Goal: Task Accomplishment & Management: Use online tool/utility

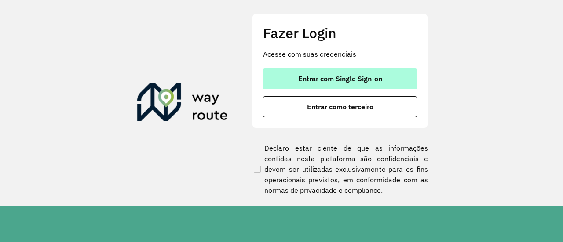
click at [322, 76] on span "Entrar com Single Sign-on" at bounding box center [340, 78] width 84 height 7
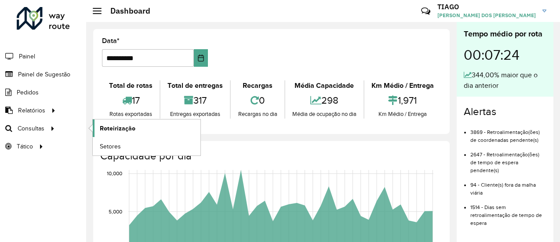
click at [111, 128] on span "Roteirização" at bounding box center [118, 128] width 36 height 9
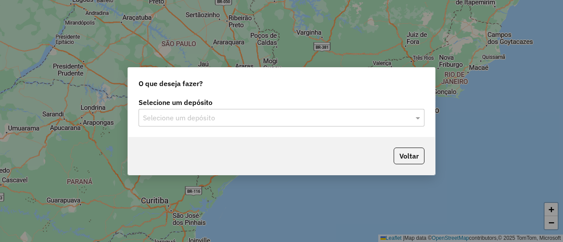
click at [212, 114] on input "text" at bounding box center [273, 118] width 260 height 11
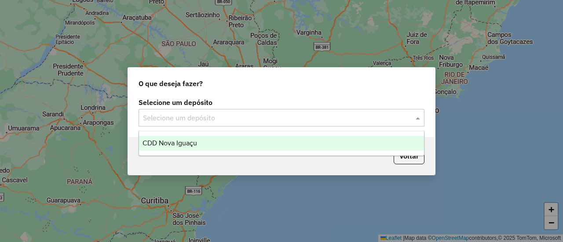
drag, startPoint x: 202, startPoint y: 137, endPoint x: 201, endPoint y: 142, distance: 4.9
click at [202, 137] on div "CDD Nova Iguaçu" at bounding box center [281, 143] width 285 height 15
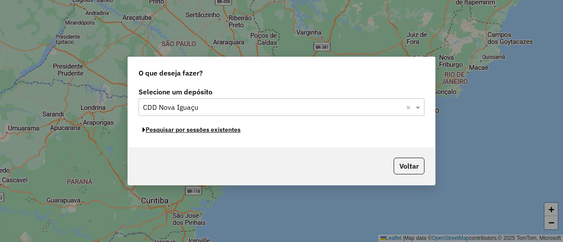
click at [227, 132] on button "Pesquisar por sessões existentes" at bounding box center [192, 130] width 106 height 14
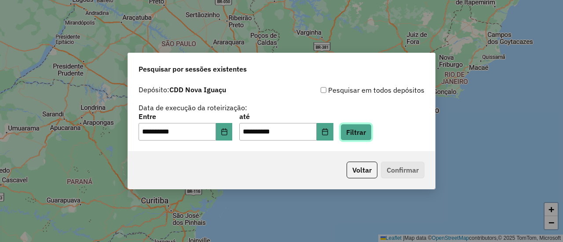
click at [359, 131] on button "Filtrar" at bounding box center [355, 132] width 31 height 17
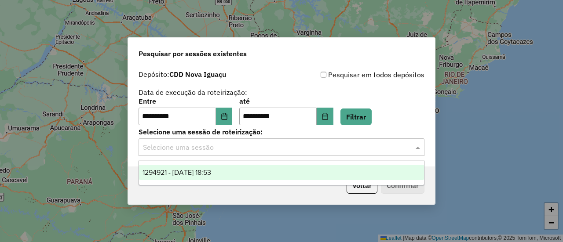
click at [344, 150] on input "text" at bounding box center [273, 148] width 260 height 11
click at [324, 168] on div "1294921 - [DATE] 18:53" at bounding box center [281, 172] width 285 height 15
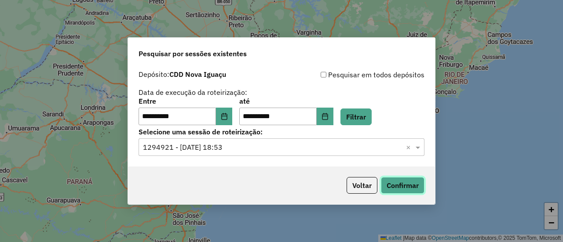
click at [392, 185] on button "Confirmar" at bounding box center [403, 185] width 44 height 17
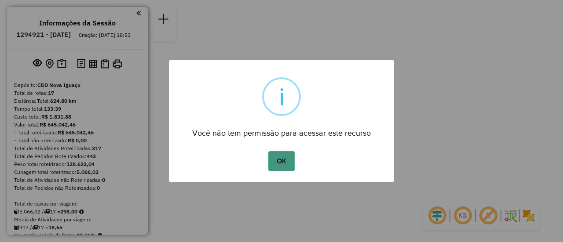
click at [287, 158] on button "OK" at bounding box center [281, 161] width 26 height 20
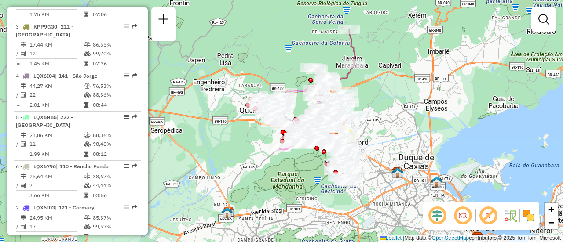
scroll to position [444, 0]
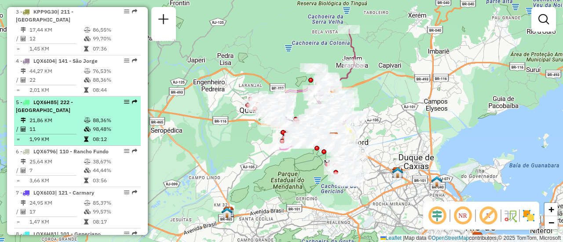
click at [124, 105] on em at bounding box center [126, 101] width 5 height 5
select select "**********"
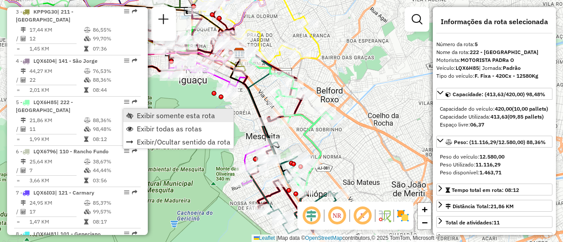
click at [131, 116] on span "Exibir somente esta rota" at bounding box center [129, 115] width 7 height 7
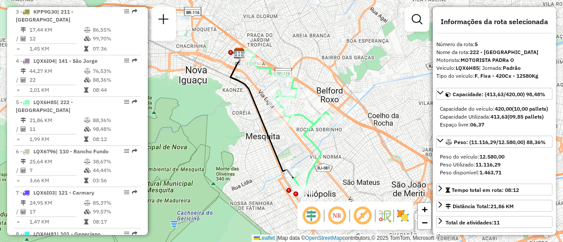
click at [406, 218] on img at bounding box center [403, 216] width 14 height 14
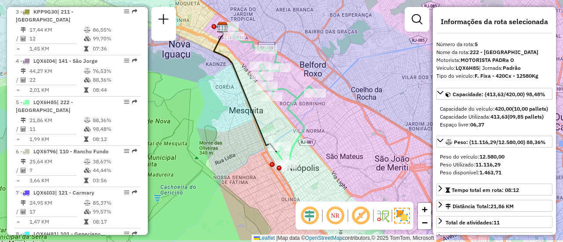
drag, startPoint x: 216, startPoint y: 151, endPoint x: 198, endPoint y: 122, distance: 34.8
click at [198, 122] on div "Janela de atendimento Grade de atendimento Capacidade Transportadoras Veículos …" at bounding box center [281, 121] width 563 height 242
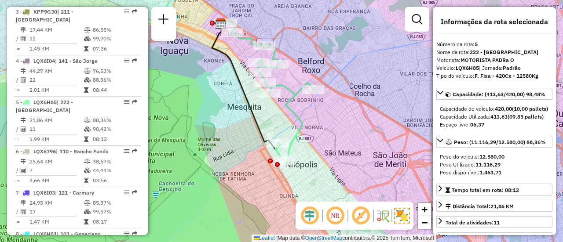
click at [220, 139] on div "Janela de atendimento Grade de atendimento Capacidade Transportadoras Veículos …" at bounding box center [281, 121] width 563 height 242
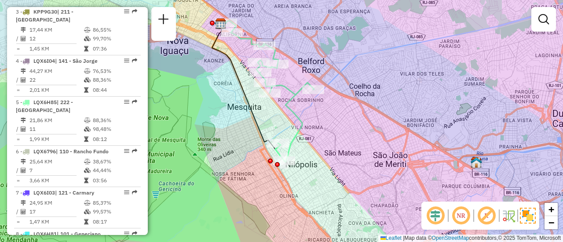
click at [236, 107] on div "Janela de atendimento Grade de atendimento Capacidade Transportadoras Veículos …" at bounding box center [281, 121] width 563 height 242
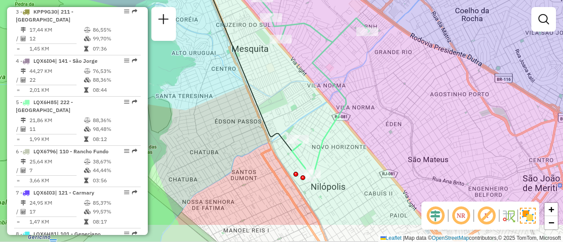
drag, startPoint x: 299, startPoint y: 103, endPoint x: 307, endPoint y: 62, distance: 42.1
click at [307, 62] on icon at bounding box center [306, 55] width 125 height 243
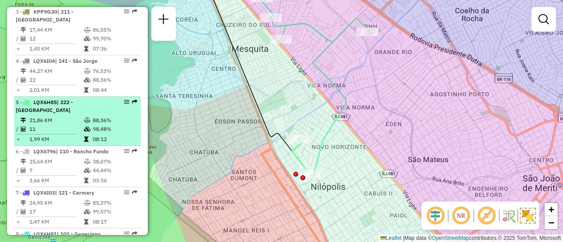
click at [74, 122] on li "5 - LQX6H85 | 222 - Nova Cidade 21,86 KM 88,36% / 11 98,48% = 1,99 KM 08:12" at bounding box center [77, 121] width 127 height 49
select select "**********"
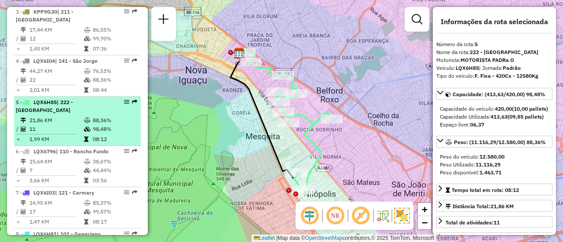
click at [76, 122] on li "5 - LQX6H85 | 222 - Nova Cidade 21,86 KM 88,36% / 11 98,48% = 1,99 KM 08:12" at bounding box center [77, 121] width 127 height 49
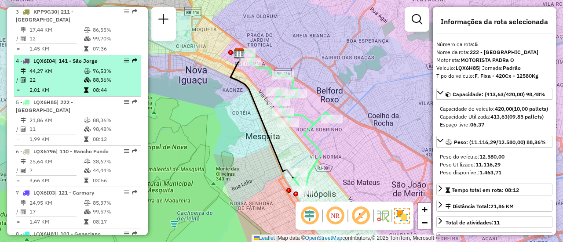
click at [75, 82] on td "22" at bounding box center [56, 80] width 55 height 9
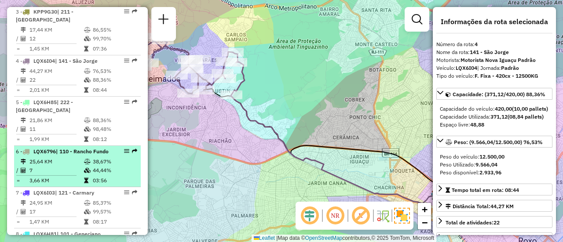
click at [77, 166] on td "25,64 KM" at bounding box center [56, 161] width 55 height 9
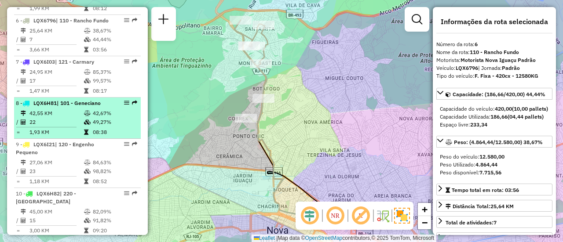
scroll to position [576, 0]
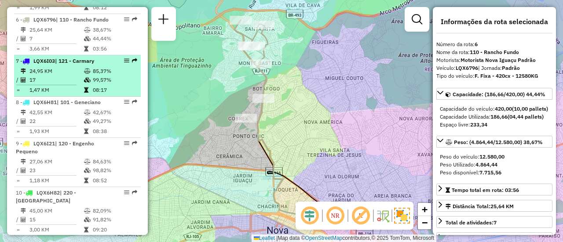
click at [61, 84] on td "17" at bounding box center [56, 80] width 55 height 9
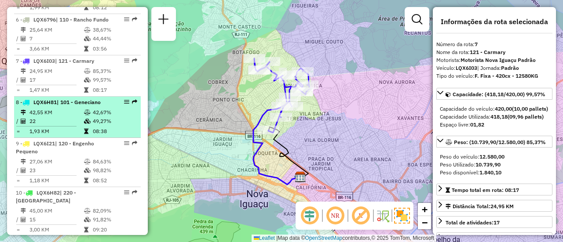
click at [75, 126] on td "22" at bounding box center [56, 121] width 55 height 9
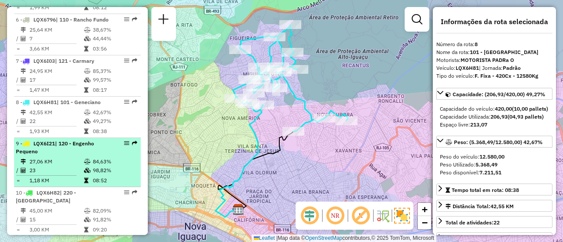
click at [68, 156] on div "9 - LQX6I21 | 120 - Engenho Pequeno" at bounding box center [62, 148] width 93 height 16
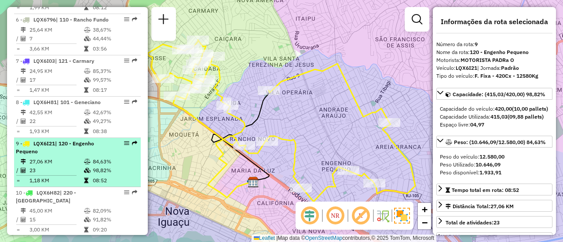
click at [67, 156] on div "9 - LQX6I21 | 120 - Engenho Pequeno" at bounding box center [62, 148] width 93 height 16
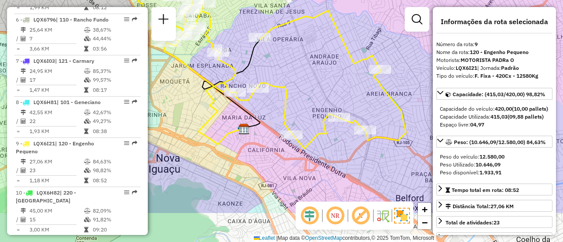
drag, startPoint x: 205, startPoint y: 127, endPoint x: 195, endPoint y: 74, distance: 54.0
click at [195, 74] on icon at bounding box center [204, 94] width 80 height 102
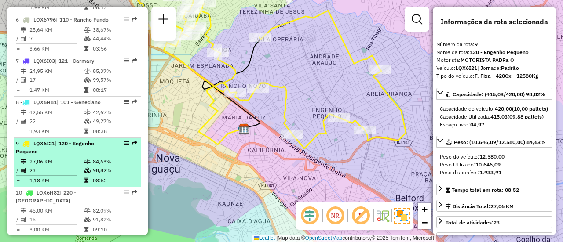
click at [73, 156] on div "9 - LQX6I21 | 120 - Engenho Pequeno" at bounding box center [62, 148] width 93 height 16
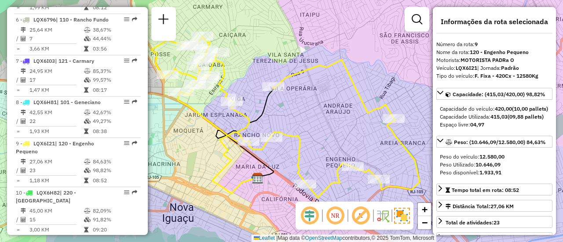
click at [212, 162] on div "Janela de atendimento Grade de atendimento Capacidade Transportadoras Veículos …" at bounding box center [281, 121] width 563 height 242
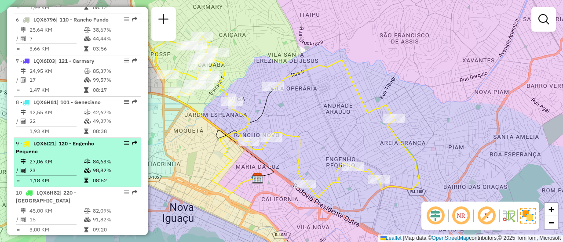
click at [58, 166] on td "27,06 KM" at bounding box center [56, 161] width 55 height 9
select select "**********"
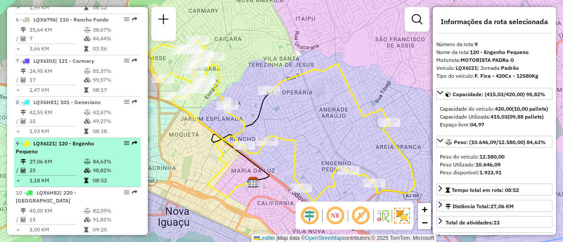
scroll to position [620, 0]
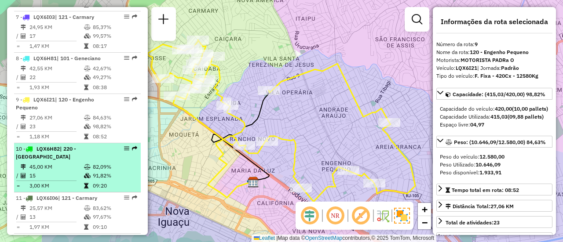
click at [67, 172] on td "45,00 KM" at bounding box center [56, 167] width 55 height 9
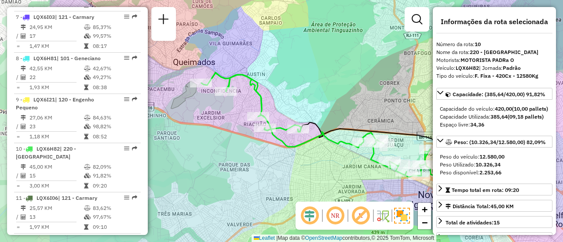
drag, startPoint x: 227, startPoint y: 165, endPoint x: 333, endPoint y: 151, distance: 106.9
click at [333, 151] on div "Janela de atendimento Grade de atendimento Capacidade Transportadoras Veículos …" at bounding box center [281, 121] width 563 height 242
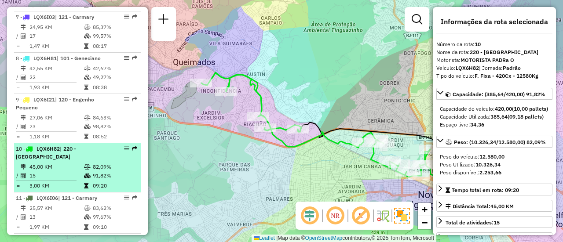
click at [72, 161] on div "10 - LQX6H82 | 220 - Jardim Iguaçu" at bounding box center [62, 153] width 93 height 16
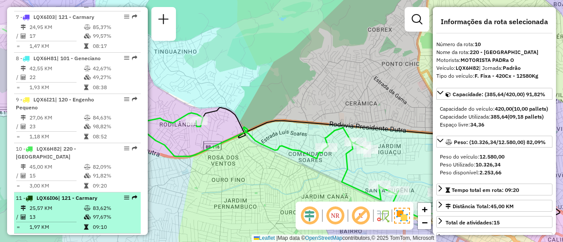
click at [63, 201] on span "| 121 - Carmary" at bounding box center [77, 198] width 39 height 7
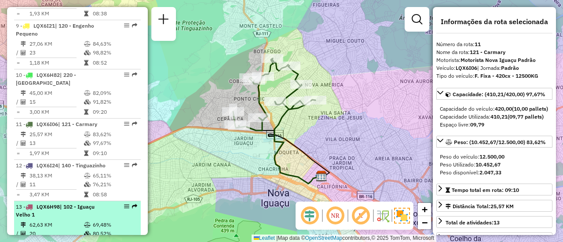
scroll to position [708, 0]
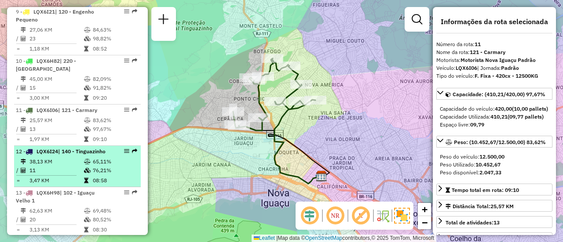
click at [70, 175] on td "11" at bounding box center [56, 170] width 55 height 9
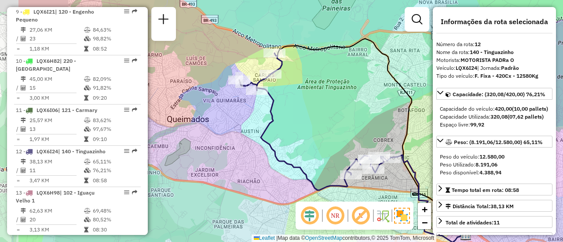
drag, startPoint x: 247, startPoint y: 132, endPoint x: 322, endPoint y: 151, distance: 77.4
click at [322, 151] on div "Janela de atendimento Grade de atendimento Capacidade Transportadoras Veículos …" at bounding box center [281, 121] width 563 height 242
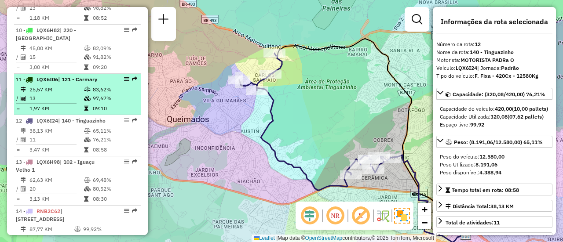
scroll to position [752, 0]
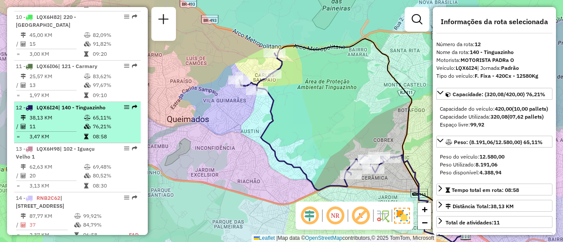
click at [68, 141] on td "3,47 KM" at bounding box center [56, 136] width 55 height 9
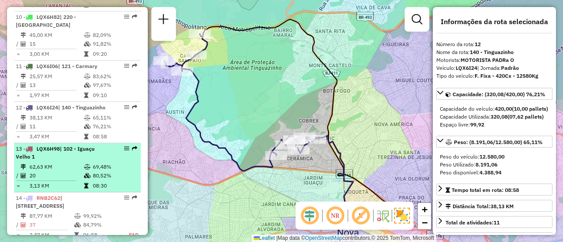
click at [79, 161] on div "13 - LQX6H98 | 102 - Iguaçu Velho 1" at bounding box center [62, 153] width 93 height 16
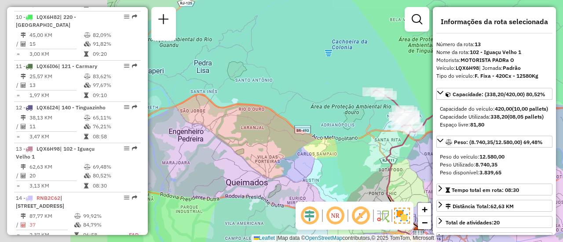
drag, startPoint x: 238, startPoint y: 120, endPoint x: 387, endPoint y: 129, distance: 149.0
click at [387, 129] on div "Janela de atendimento Grade de atendimento Capacidade Transportadoras Veículos …" at bounding box center [281, 121] width 563 height 242
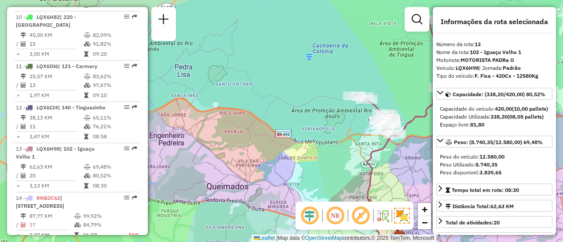
drag, startPoint x: 377, startPoint y: 131, endPoint x: 336, endPoint y: 133, distance: 41.4
click at [336, 133] on div "Janela de atendimento Grade de atendimento Capacidade Transportadoras Veículos …" at bounding box center [281, 121] width 563 height 242
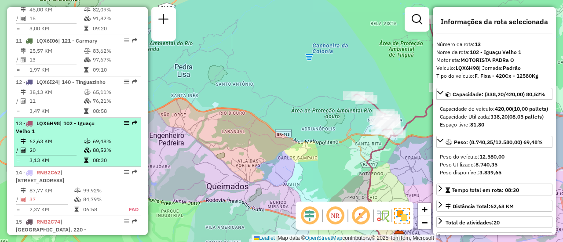
scroll to position [796, 0]
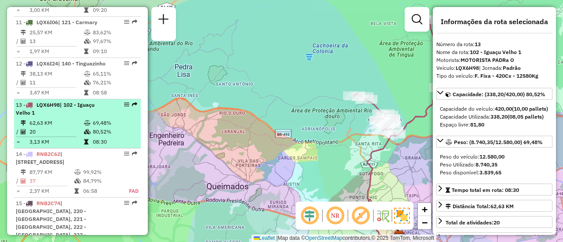
click at [72, 139] on li "13 - LQX6H98 | 102 - Iguaçu Velho 1 62,63 KM 69,48% / 20 80,52% = 3,13 KM 08:30" at bounding box center [77, 123] width 127 height 49
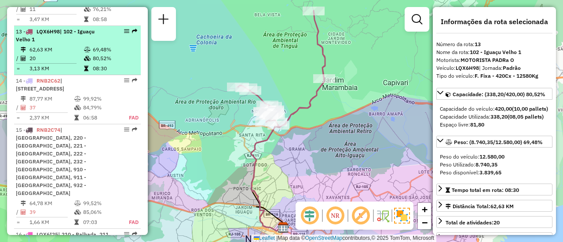
scroll to position [884, 0]
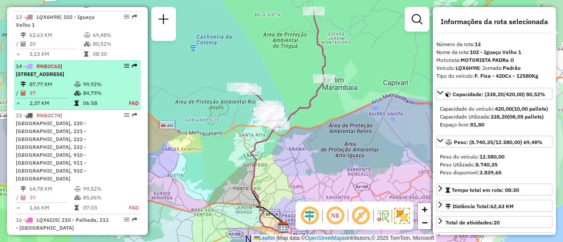
click at [53, 89] on td "87,77 KM" at bounding box center [51, 84] width 45 height 9
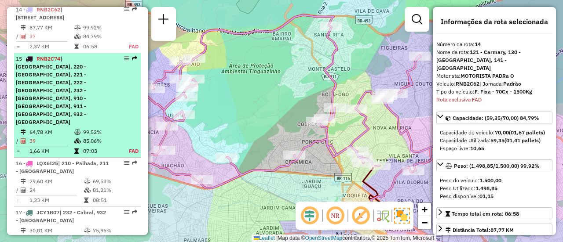
scroll to position [959, 0]
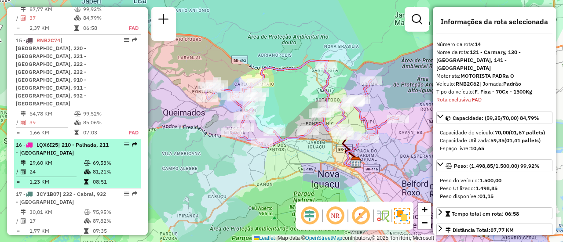
click at [75, 152] on span "| 210 - Palhada, 211 - Jardim Pernambuco" at bounding box center [62, 149] width 93 height 15
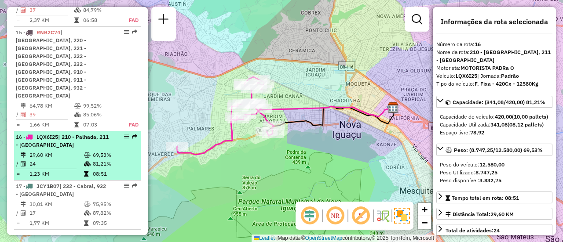
scroll to position [974, 0]
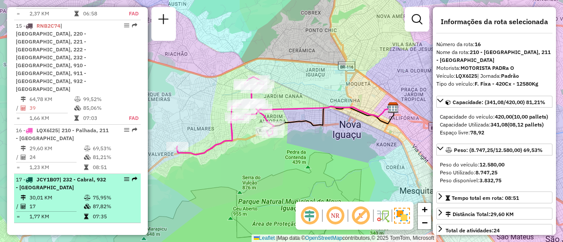
click at [52, 194] on td "30,01 KM" at bounding box center [56, 198] width 55 height 9
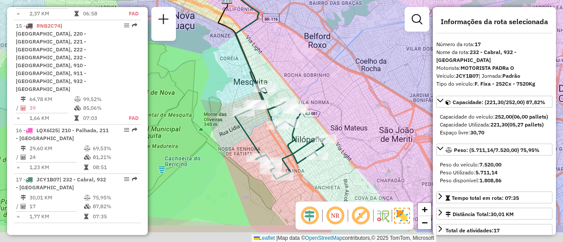
drag, startPoint x: 275, startPoint y: 179, endPoint x: 265, endPoint y: 145, distance: 35.2
click at [265, 145] on div "Janela de atendimento Grade de atendimento Capacidade Transportadoras Veículos …" at bounding box center [281, 121] width 563 height 242
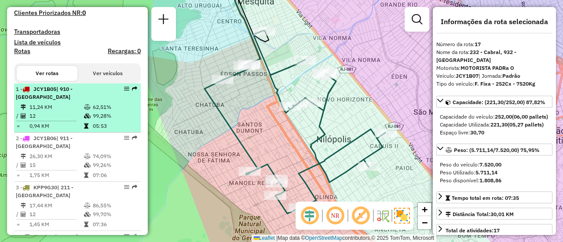
scroll to position [270, 0]
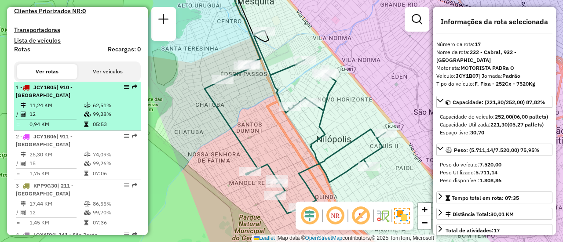
click at [92, 119] on td "99,28%" at bounding box center [114, 114] width 44 height 9
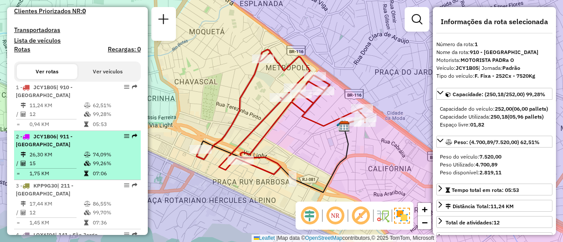
click at [63, 159] on td "26,30 KM" at bounding box center [56, 154] width 55 height 9
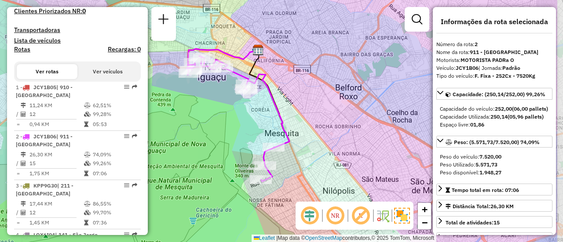
drag, startPoint x: 313, startPoint y: 127, endPoint x: 251, endPoint y: 120, distance: 62.4
click at [251, 120] on div "Janela de atendimento Grade de atendimento Capacidade Transportadoras Veículos …" at bounding box center [281, 121] width 563 height 242
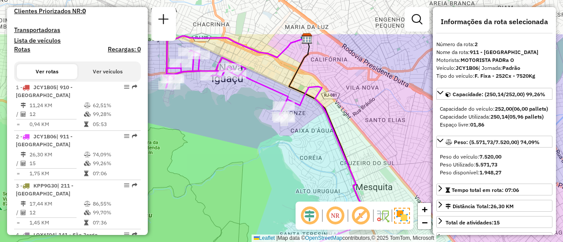
drag, startPoint x: 251, startPoint y: 120, endPoint x: 294, endPoint y: 178, distance: 72.1
click at [294, 178] on div "Janela de atendimento Grade de atendimento Capacidade Transportadoras Veículos …" at bounding box center [281, 121] width 563 height 242
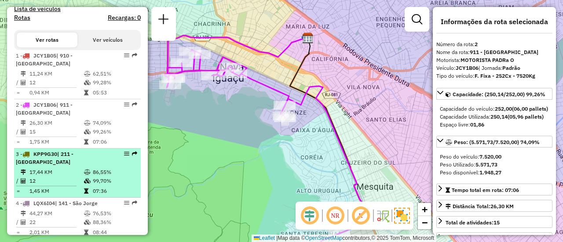
scroll to position [314, 0]
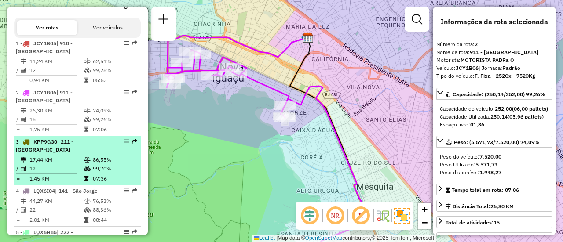
click at [62, 164] on td "17,44 KM" at bounding box center [56, 160] width 55 height 9
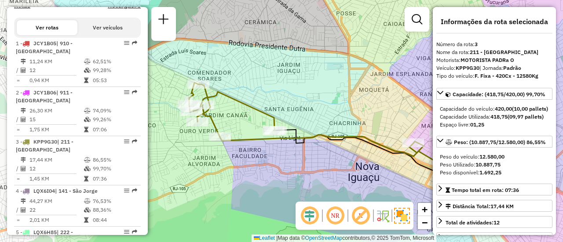
drag, startPoint x: 233, startPoint y: 170, endPoint x: 344, endPoint y: 155, distance: 112.3
click at [344, 155] on div "Janela de atendimento Grade de atendimento Capacidade Transportadoras Veículos …" at bounding box center [281, 121] width 563 height 242
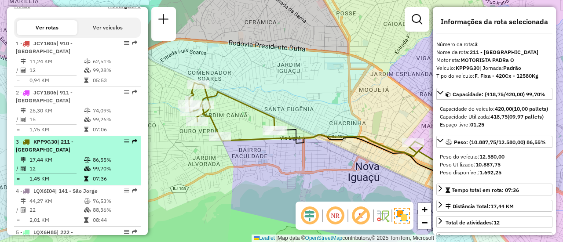
scroll to position [358, 0]
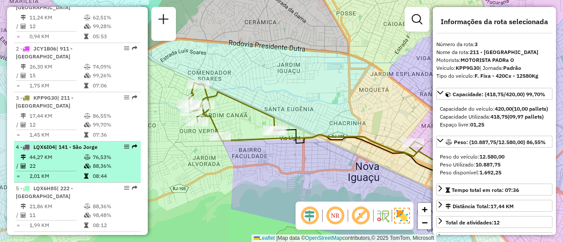
click at [61, 162] on td "44,27 KM" at bounding box center [56, 157] width 55 height 9
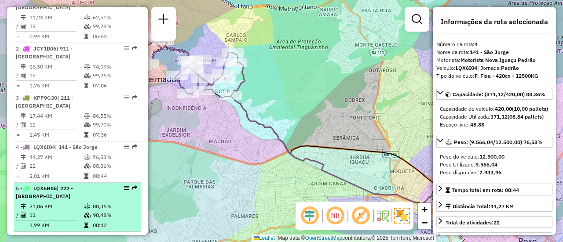
click at [64, 197] on span "| 222 - Nova Cidade" at bounding box center [44, 192] width 57 height 15
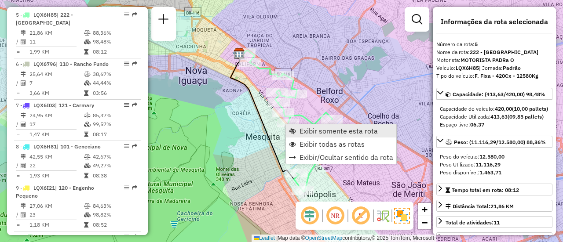
scroll to position [541, 0]
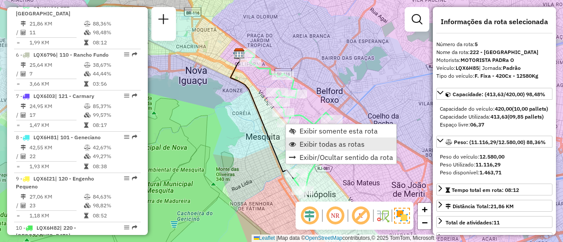
click at [314, 138] on link "Exibir todas as rotas" at bounding box center [341, 144] width 110 height 13
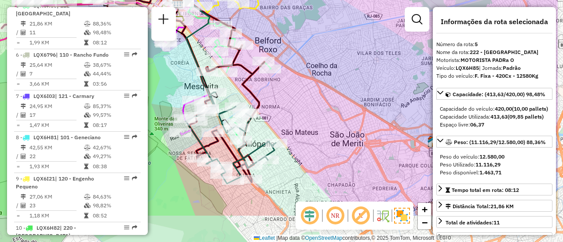
drag, startPoint x: 362, startPoint y: 148, endPoint x: 301, endPoint y: 97, distance: 79.7
click at [301, 97] on div "Janela de atendimento Grade de atendimento Capacidade Transportadoras Veículos …" at bounding box center [281, 121] width 563 height 242
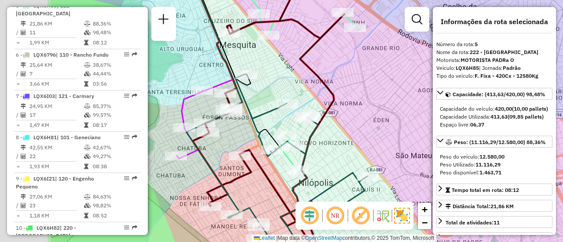
drag, startPoint x: 282, startPoint y: 114, endPoint x: 386, endPoint y: 111, distance: 103.4
click at [386, 111] on div "Janela de atendimento Grade de atendimento Capacidade Transportadoras Veículos …" at bounding box center [281, 121] width 563 height 242
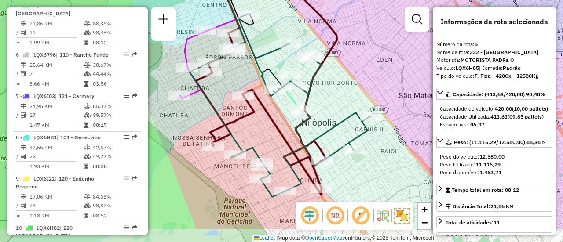
drag, startPoint x: 370, startPoint y: 134, endPoint x: 335, endPoint y: 97, distance: 51.6
click at [335, 97] on div "Janela de atendimento Grade de atendimento Capacidade Transportadoras Veículos …" at bounding box center [281, 121] width 563 height 242
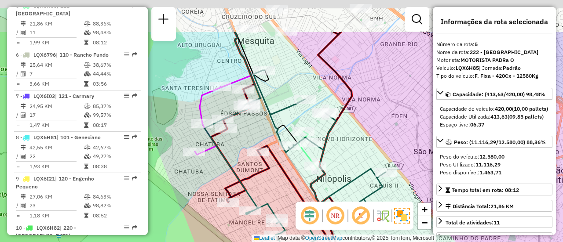
drag, startPoint x: 335, startPoint y: 97, endPoint x: 350, endPoint y: 154, distance: 58.8
click at [350, 154] on div "Janela de atendimento Grade de atendimento Capacidade Transportadoras Veículos …" at bounding box center [281, 121] width 563 height 242
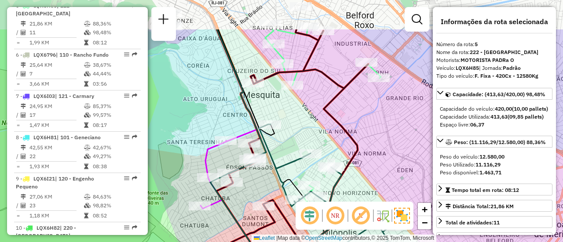
drag, startPoint x: 362, startPoint y: 99, endPoint x: 367, endPoint y: 152, distance: 53.9
click at [367, 152] on div "Janela de atendimento Grade de atendimento Capacidade Transportadoras Veículos …" at bounding box center [281, 121] width 563 height 242
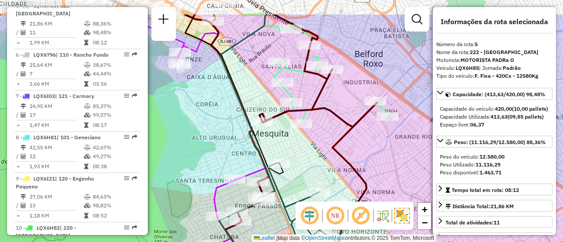
drag, startPoint x: 360, startPoint y: 155, endPoint x: 370, endPoint y: 181, distance: 27.1
click at [370, 181] on icon at bounding box center [185, 160] width 383 height 291
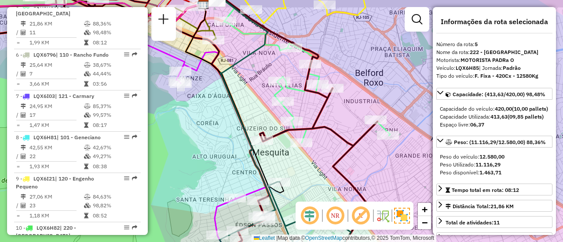
drag, startPoint x: 320, startPoint y: 139, endPoint x: 319, endPoint y: 159, distance: 19.8
click at [320, 159] on div "Janela de atendimento Grade de atendimento Capacidade Transportadoras Veículos …" at bounding box center [281, 121] width 563 height 242
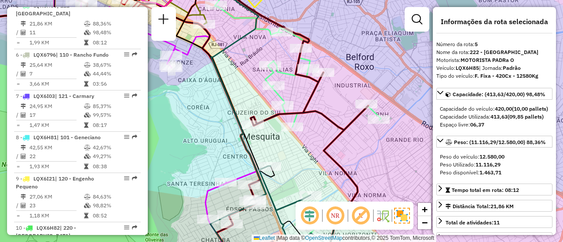
drag, startPoint x: 318, startPoint y: 166, endPoint x: 309, endPoint y: 150, distance: 18.7
click at [309, 150] on div "Janela de atendimento Grade de atendimento Capacidade Transportadoras Veículos …" at bounding box center [281, 121] width 563 height 242
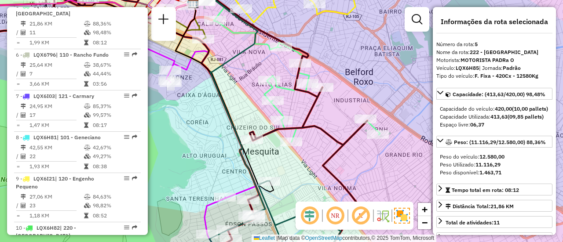
drag, startPoint x: 309, startPoint y: 150, endPoint x: 308, endPoint y: 165, distance: 15.0
click at [308, 165] on div "Janela de atendimento Grade de atendimento Capacidade Transportadoras Veículos …" at bounding box center [281, 121] width 563 height 242
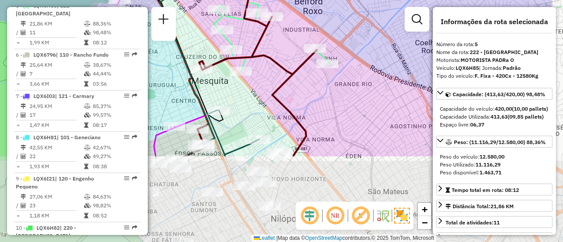
drag, startPoint x: 308, startPoint y: 167, endPoint x: 241, endPoint y: 57, distance: 128.7
click at [241, 57] on icon at bounding box center [97, 11] width 440 height 291
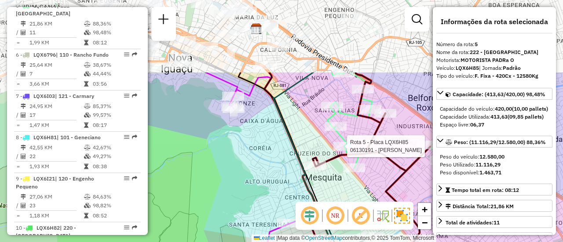
drag, startPoint x: 289, startPoint y: 166, endPoint x: 377, endPoint y: 216, distance: 101.5
click at [377, 216] on hb-router-mapa "Informações da Sessão 1294921 - 15/10/2025 Criação: 14/10/2025 18:53 Depósito: …" at bounding box center [281, 121] width 563 height 242
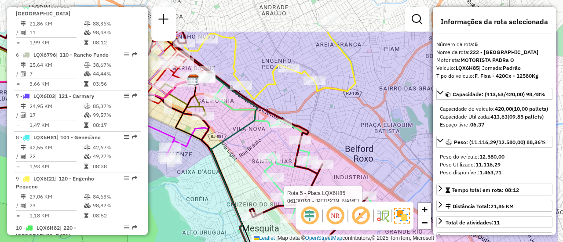
drag, startPoint x: 360, startPoint y: 97, endPoint x: 289, endPoint y: 171, distance: 102.7
click at [289, 171] on icon at bounding box center [124, 177] width 485 height 291
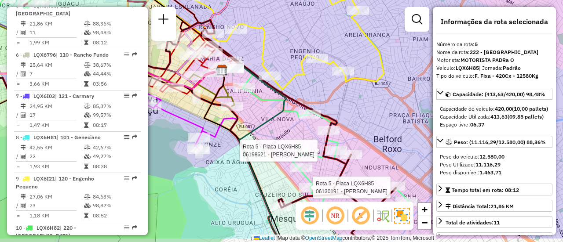
drag, startPoint x: 358, startPoint y: 128, endPoint x: 396, endPoint y: 100, distance: 47.3
click at [396, 100] on div "Rota 5 - Placa LQX6H85 06130191 - ALEXANDRE JORGE VIEI Rota 5 - Placa LQX6H85 0…" at bounding box center [281, 121] width 563 height 242
